Goal: Information Seeking & Learning: Learn about a topic

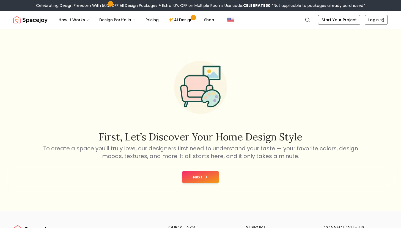
click at [200, 180] on button "Next" at bounding box center [200, 177] width 37 height 12
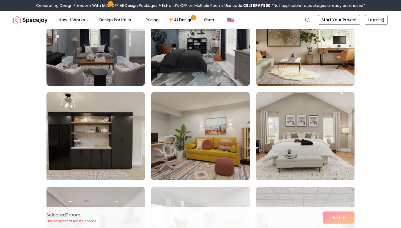
scroll to position [267, 0]
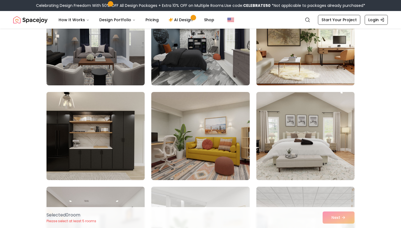
click at [123, 159] on img at bounding box center [95, 136] width 103 height 92
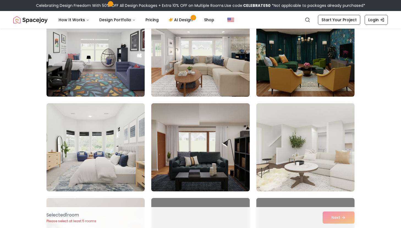
scroll to position [853, 0]
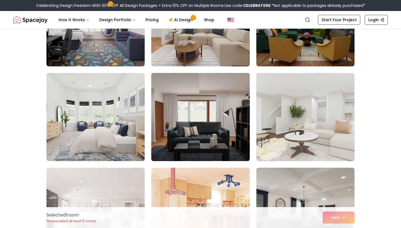
click at [174, 146] on img at bounding box center [200, 117] width 103 height 92
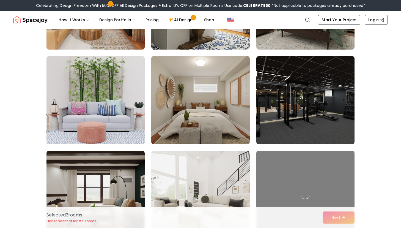
scroll to position [1157, 0]
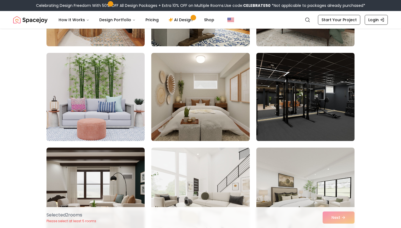
click at [271, 122] on img at bounding box center [305, 97] width 103 height 92
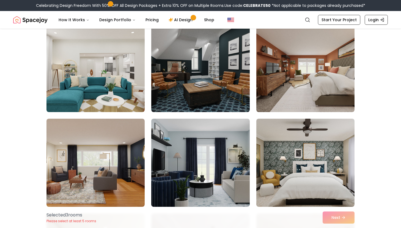
scroll to position [2514, 0]
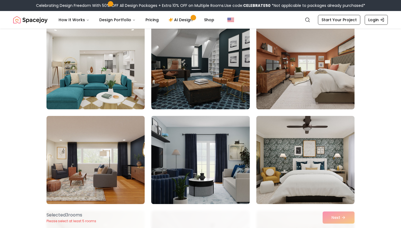
click at [236, 153] on img at bounding box center [200, 160] width 103 height 92
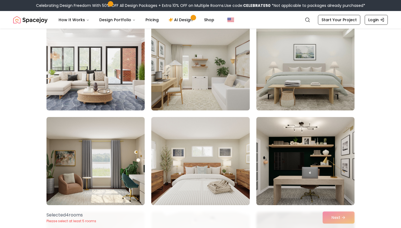
scroll to position [2892, 0]
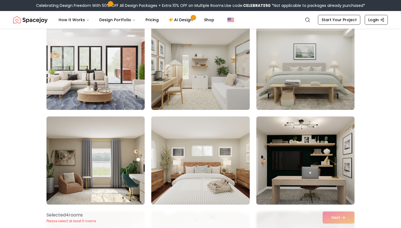
click at [290, 163] on img at bounding box center [305, 160] width 103 height 92
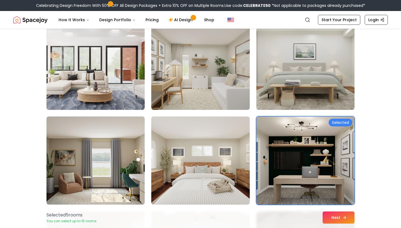
click at [343, 215] on icon at bounding box center [344, 217] width 4 height 4
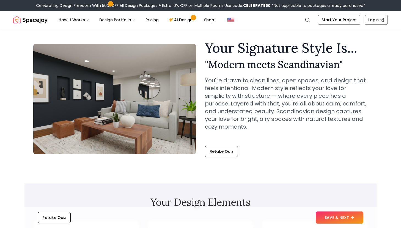
scroll to position [14, 0]
